Goal: Task Accomplishment & Management: Manage account settings

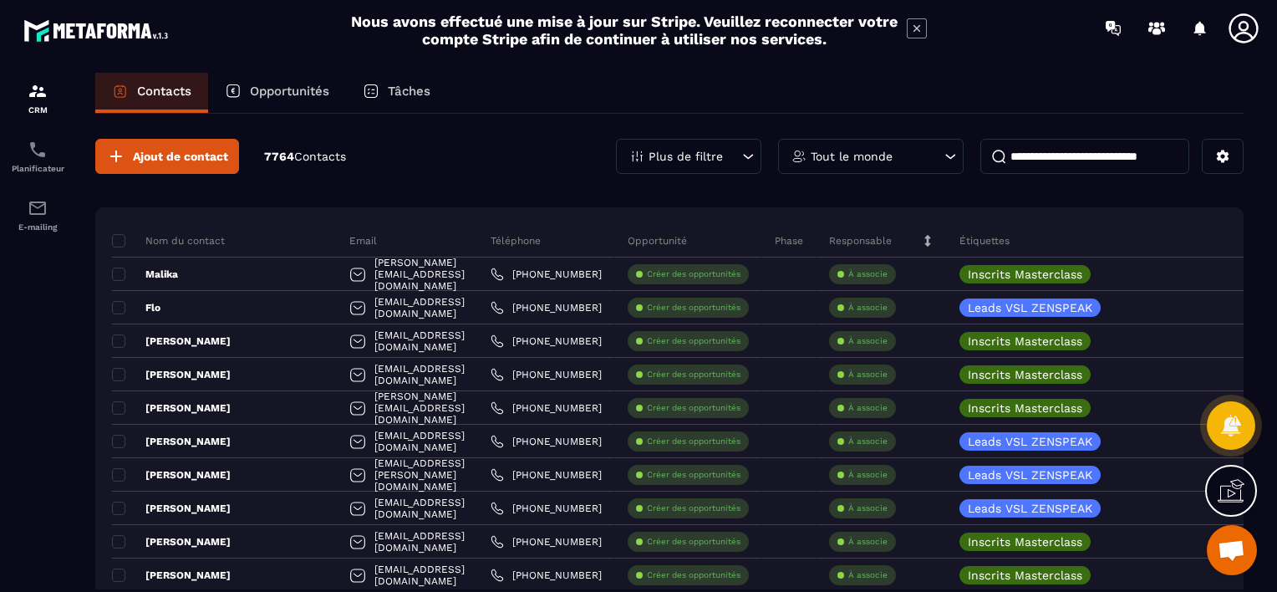
click at [749, 150] on icon at bounding box center [748, 156] width 17 height 17
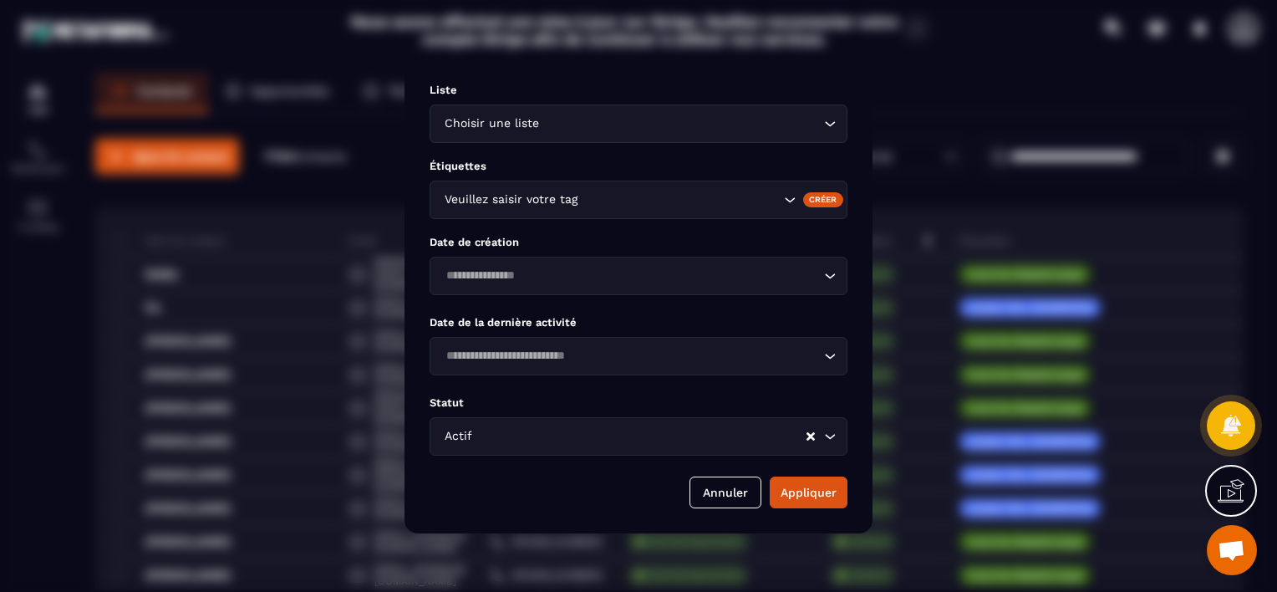
click at [789, 200] on icon "Search for option" at bounding box center [789, 199] width 17 height 17
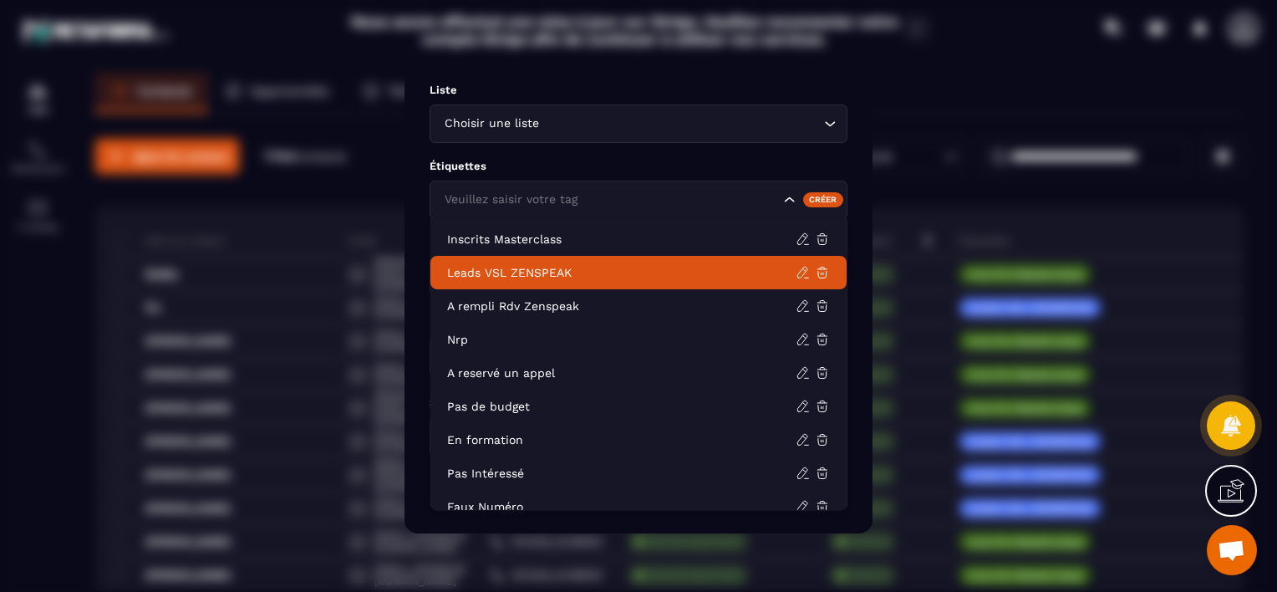
click at [535, 270] on p "Leads VSL ZENSPEAK" at bounding box center [621, 272] width 348 height 17
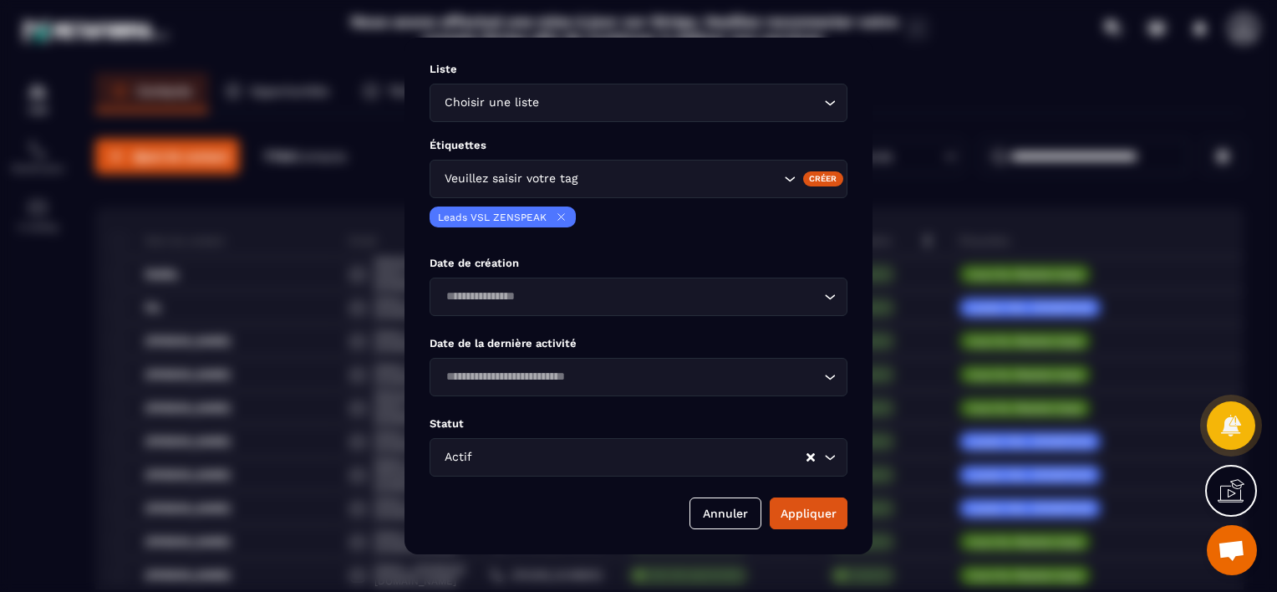
click at [790, 181] on icon "Search for option" at bounding box center [790, 178] width 10 height 5
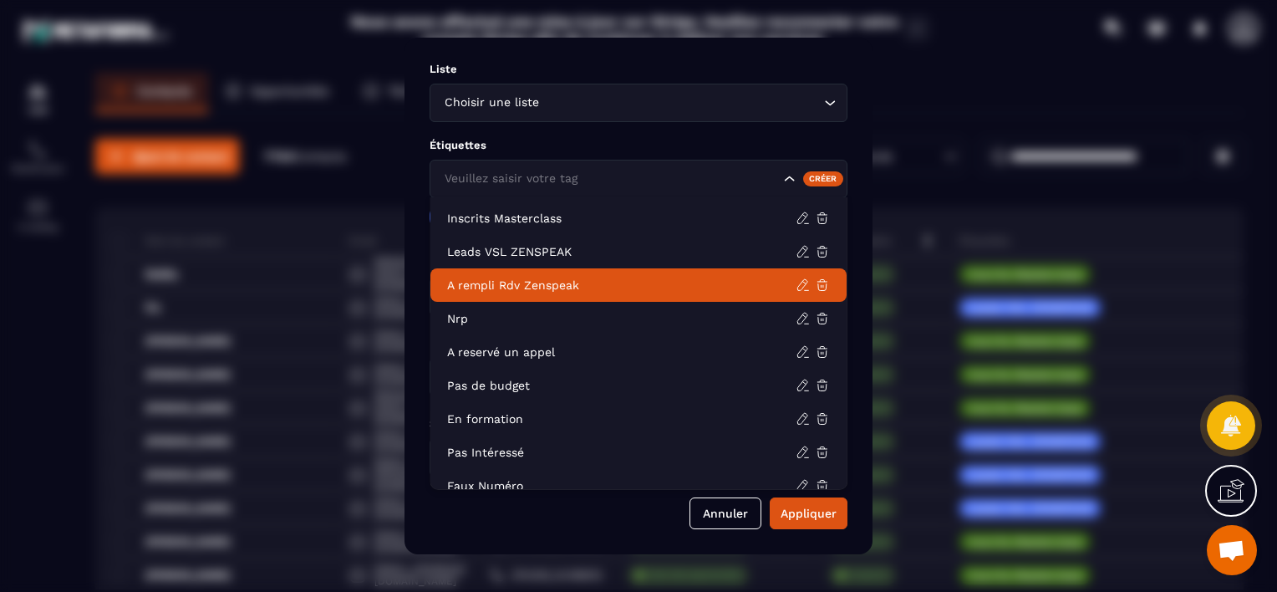
click at [598, 287] on p "A rempli Rdv Zenspeak" at bounding box center [621, 285] width 348 height 17
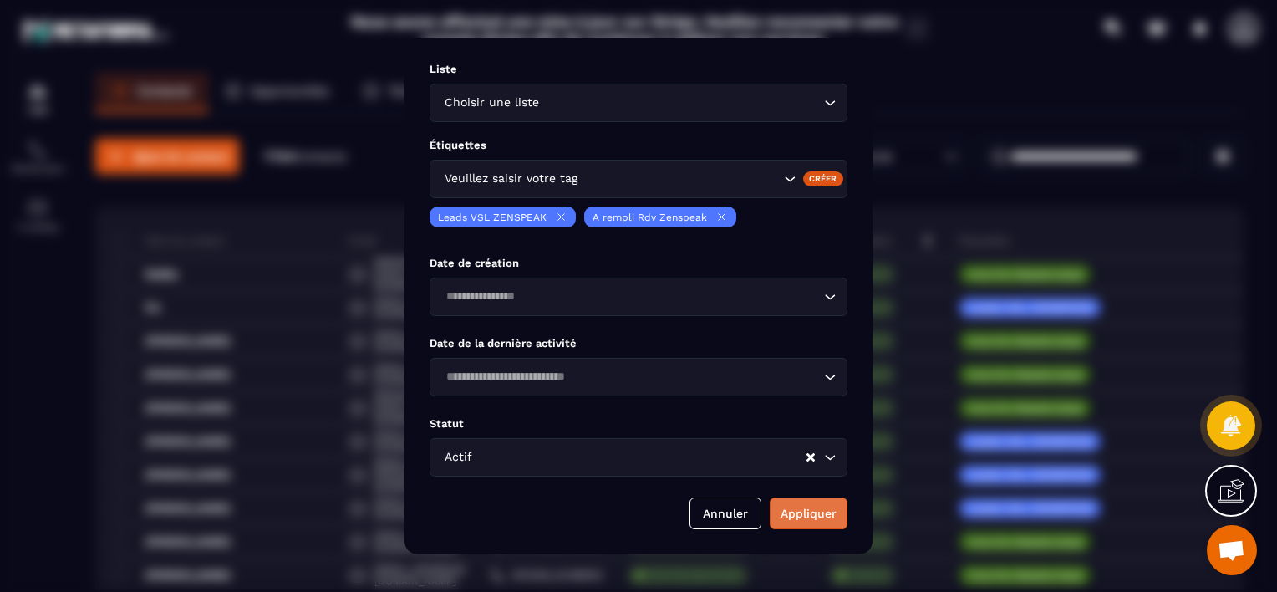
click at [799, 516] on button "Appliquer" at bounding box center [809, 513] width 78 height 32
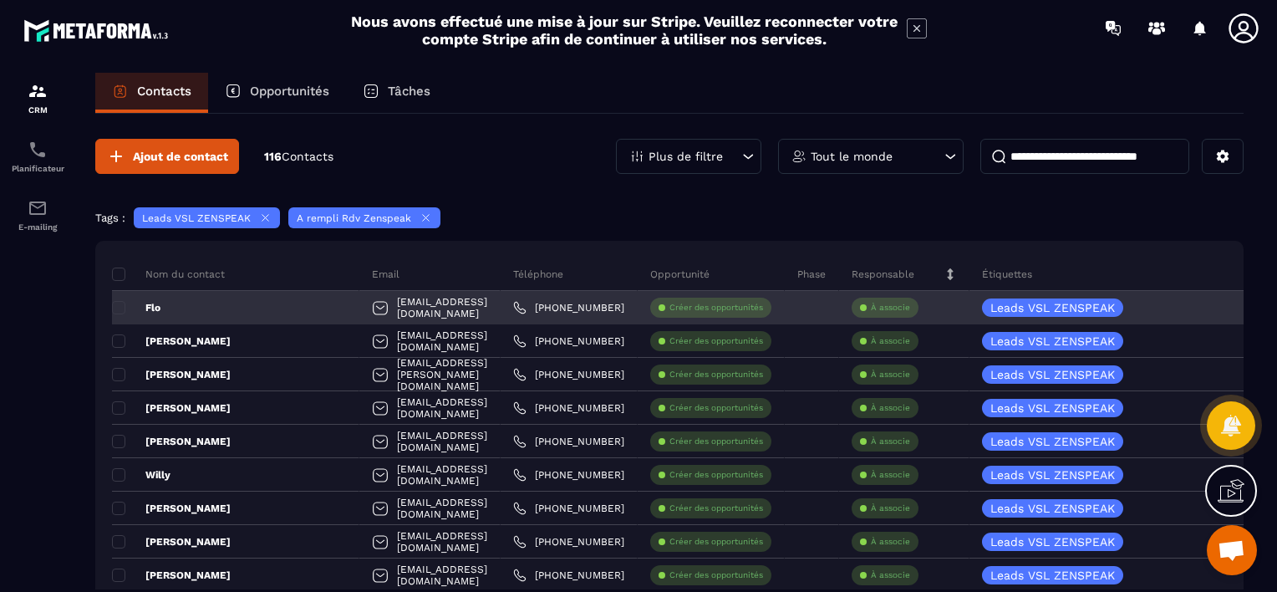
click at [872, 308] on div "À associe" at bounding box center [885, 308] width 67 height 20
click at [884, 303] on p "À associe" at bounding box center [890, 308] width 39 height 12
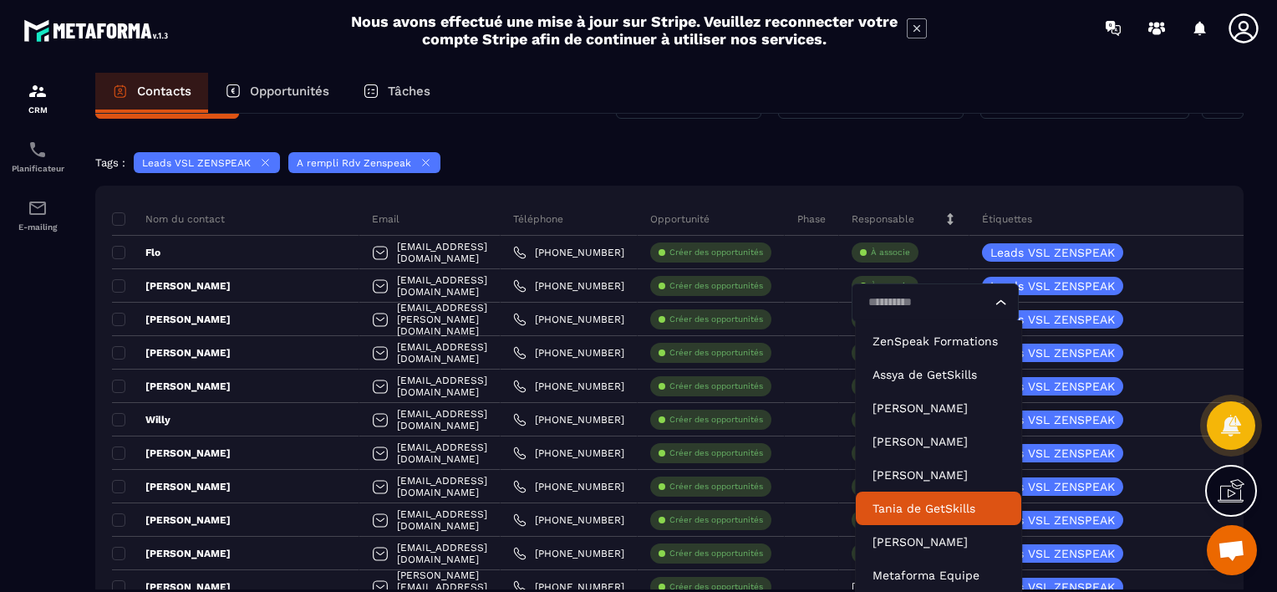
scroll to position [84, 0]
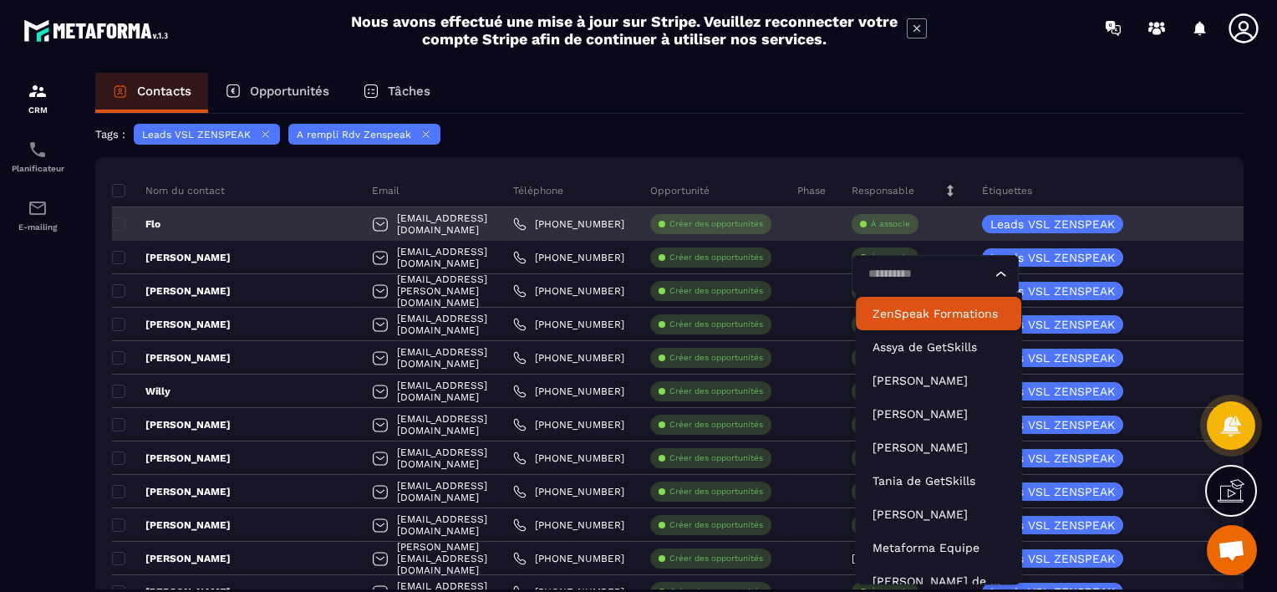
click at [915, 275] on input "Search for option" at bounding box center [926, 274] width 129 height 18
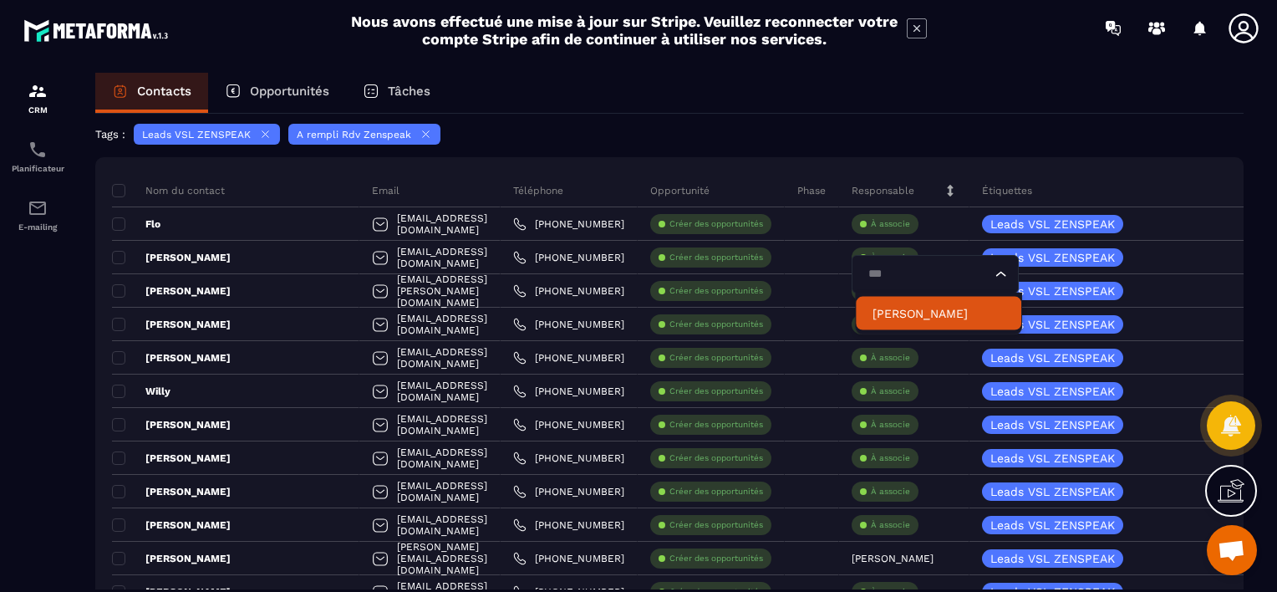
type input "***"
click at [982, 67] on section "CRM Planificateur E-mailing Contacts Opportunités Tâches Ajout de contact 116 C…" at bounding box center [638, 347] width 1277 height 583
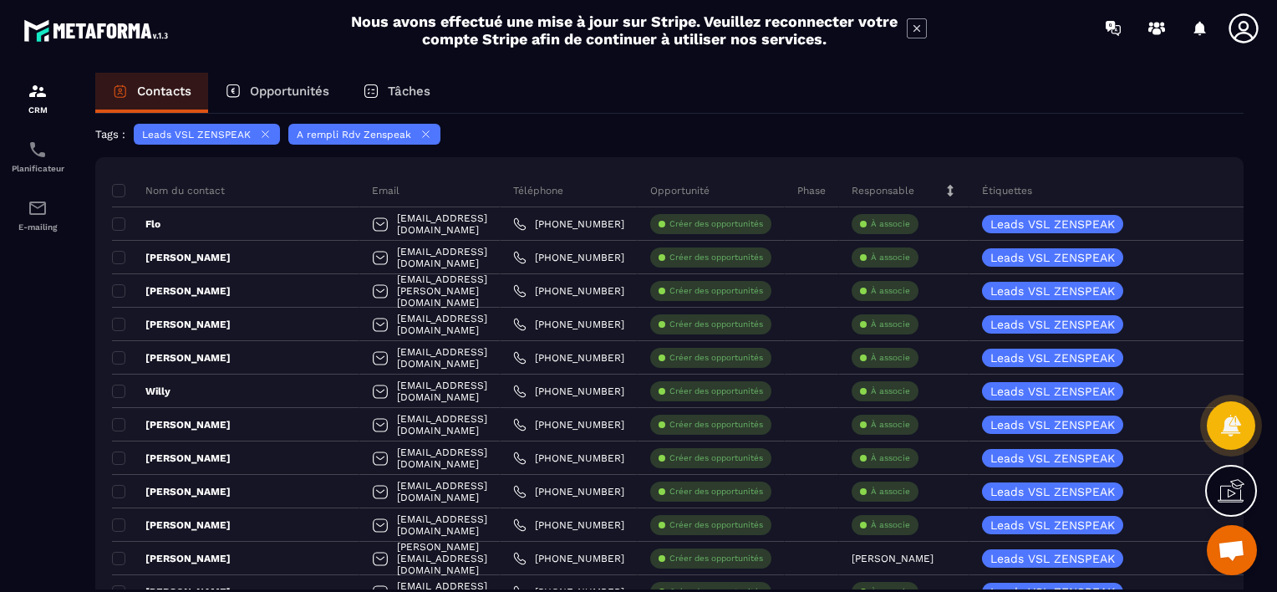
scroll to position [0, 0]
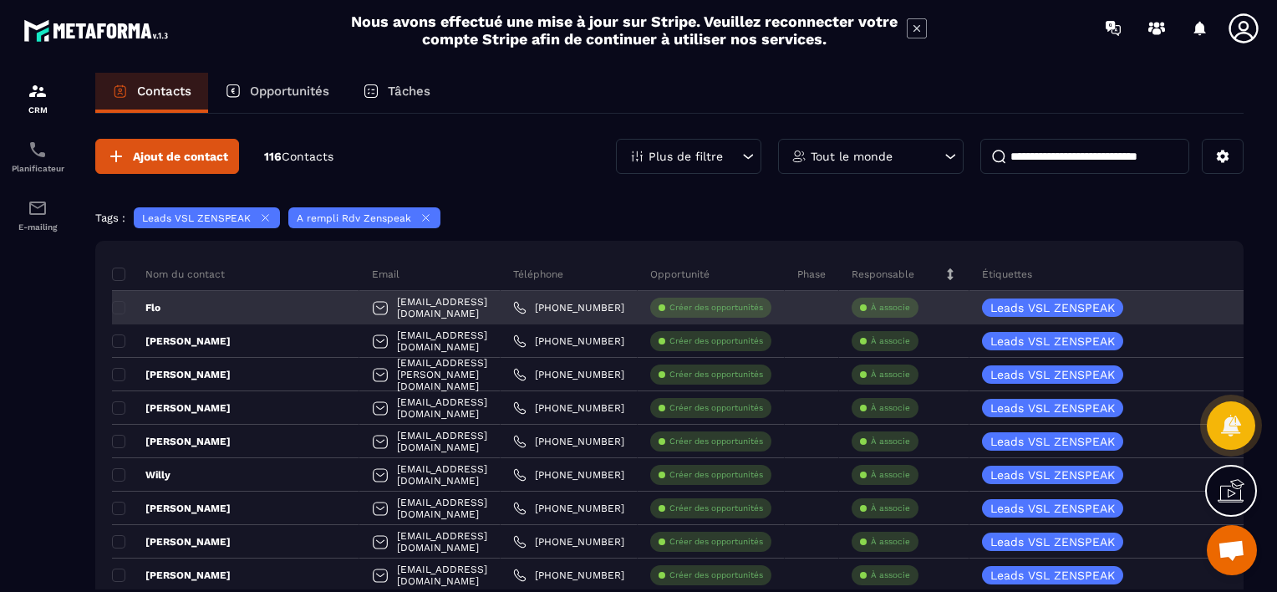
click at [893, 306] on p "À associe" at bounding box center [890, 308] width 39 height 12
click at [896, 355] on input "Search for option" at bounding box center [926, 357] width 129 height 18
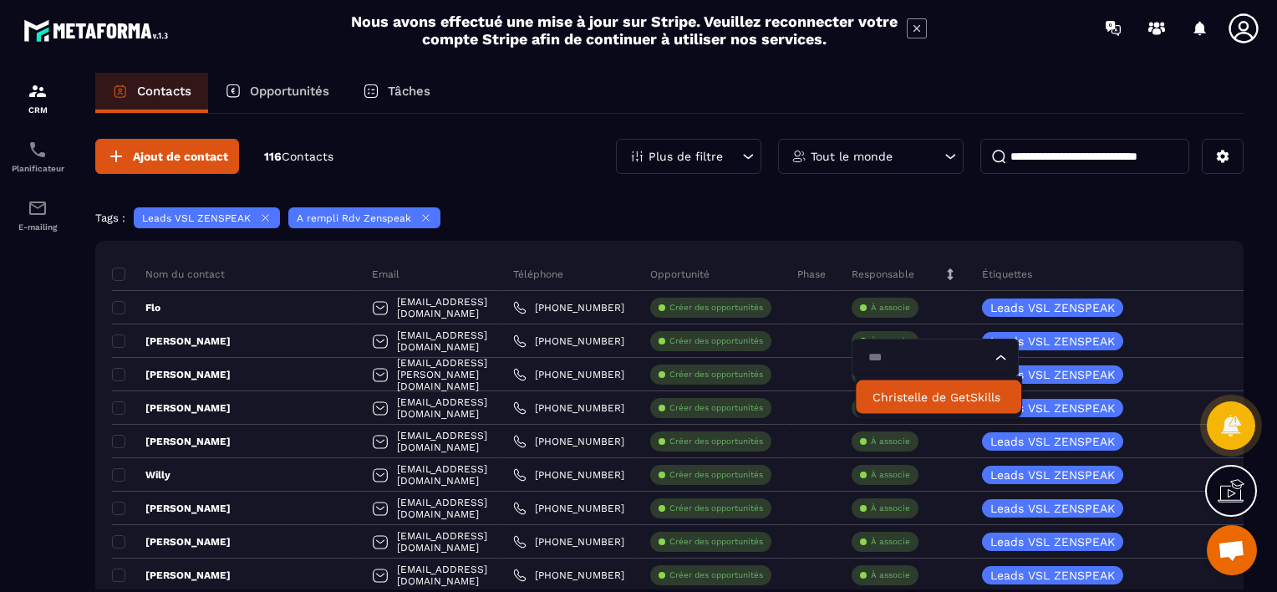
type input "***"
click at [548, 96] on div "Contacts Opportunités Tâches" at bounding box center [669, 93] width 1148 height 40
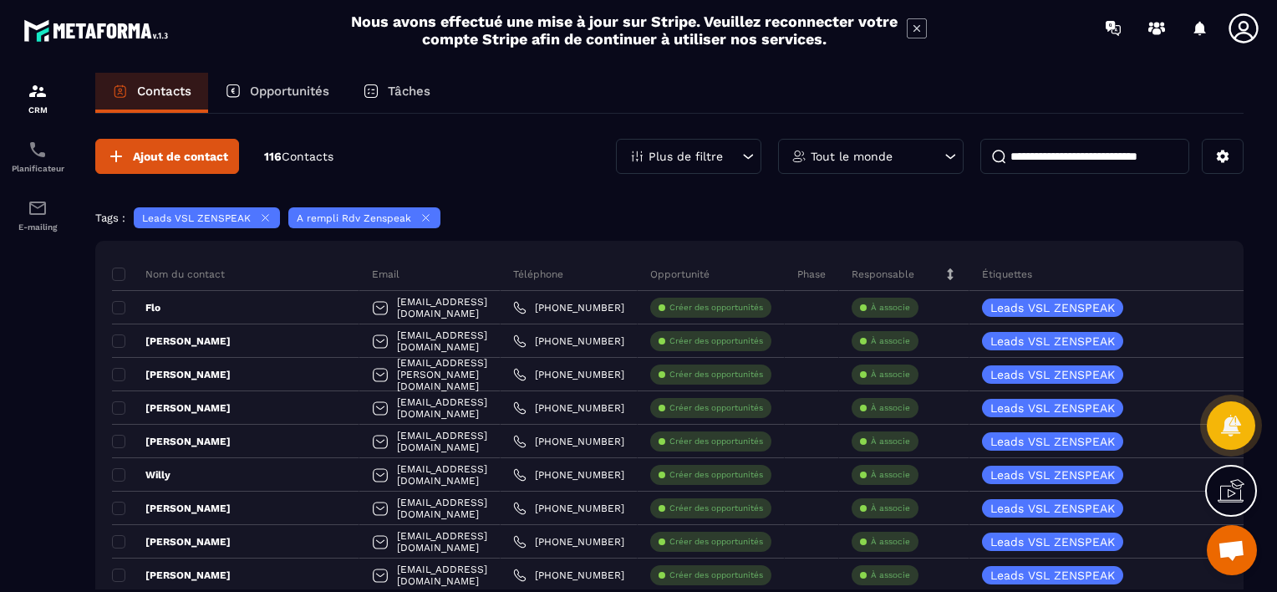
click at [1008, 273] on p "Étiquettes" at bounding box center [1007, 273] width 50 height 13
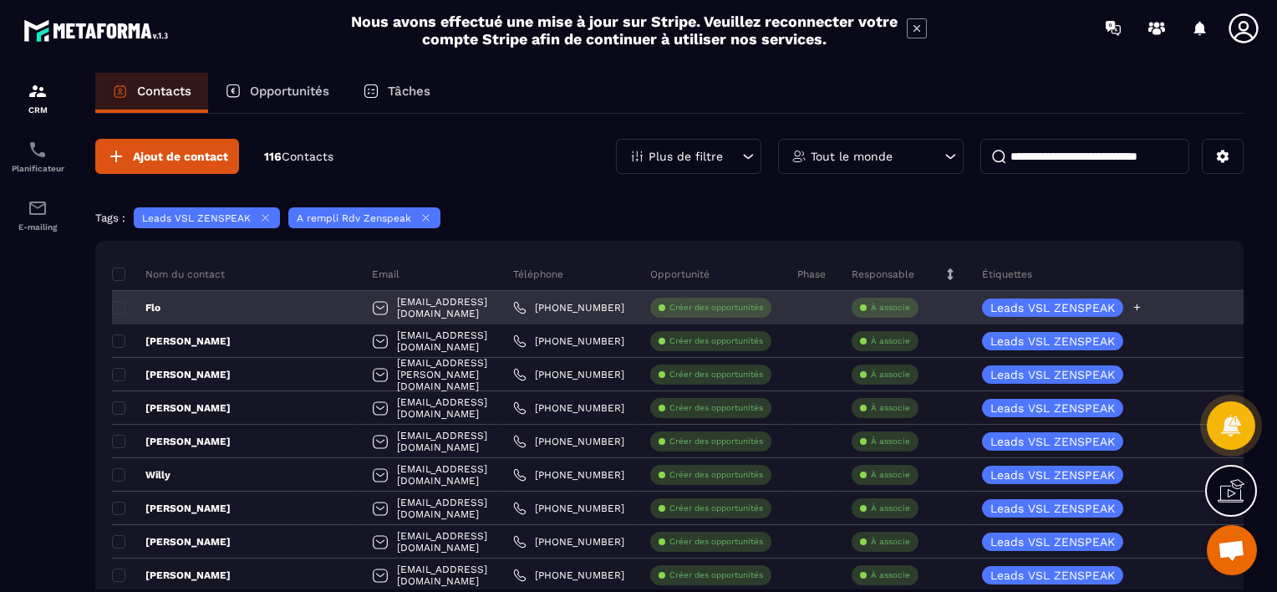
click at [1140, 305] on icon at bounding box center [1137, 307] width 7 height 7
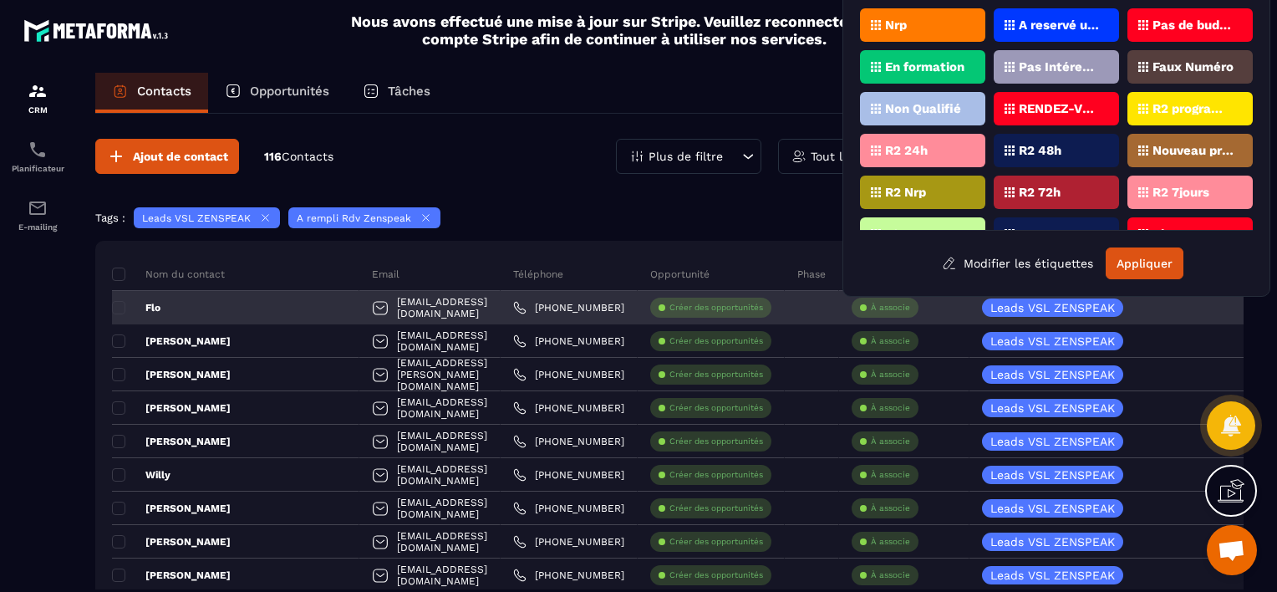
click at [150, 308] on p "Flo" at bounding box center [136, 307] width 48 height 13
